Goal: Entertainment & Leisure: Consume media (video, audio)

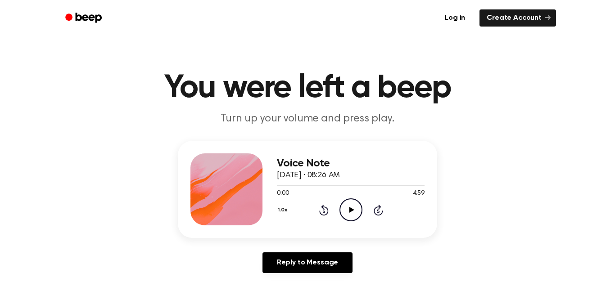
click at [352, 211] on icon "Play Audio" at bounding box center [350, 209] width 23 height 23
click at [349, 209] on icon at bounding box center [351, 210] width 4 height 6
click at [347, 210] on icon "Play Audio" at bounding box center [350, 209] width 23 height 23
click at [354, 209] on icon "Play Audio" at bounding box center [350, 209] width 23 height 23
